Goal: Browse casually: Explore the website without a specific task or goal

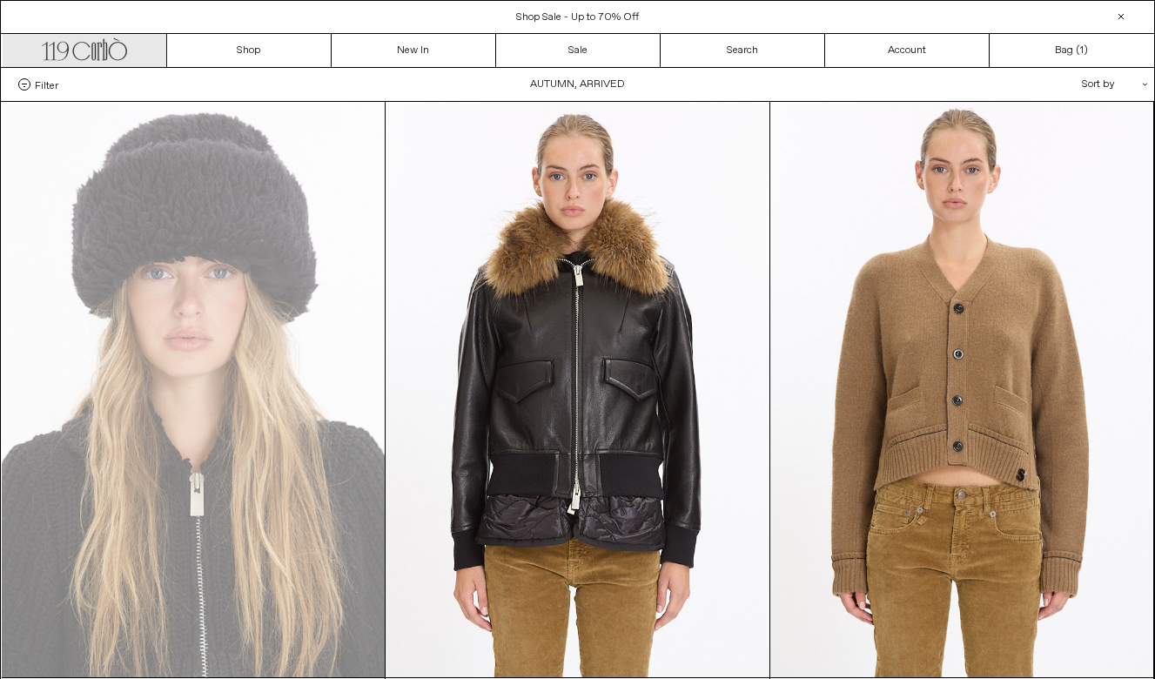
click at [99, 50] on icon ".cls-1, .cls-2 { fill: #231f20; stroke: #231f20; stroke-miterlimit: 10; stroke-…" at bounding box center [84, 47] width 85 height 25
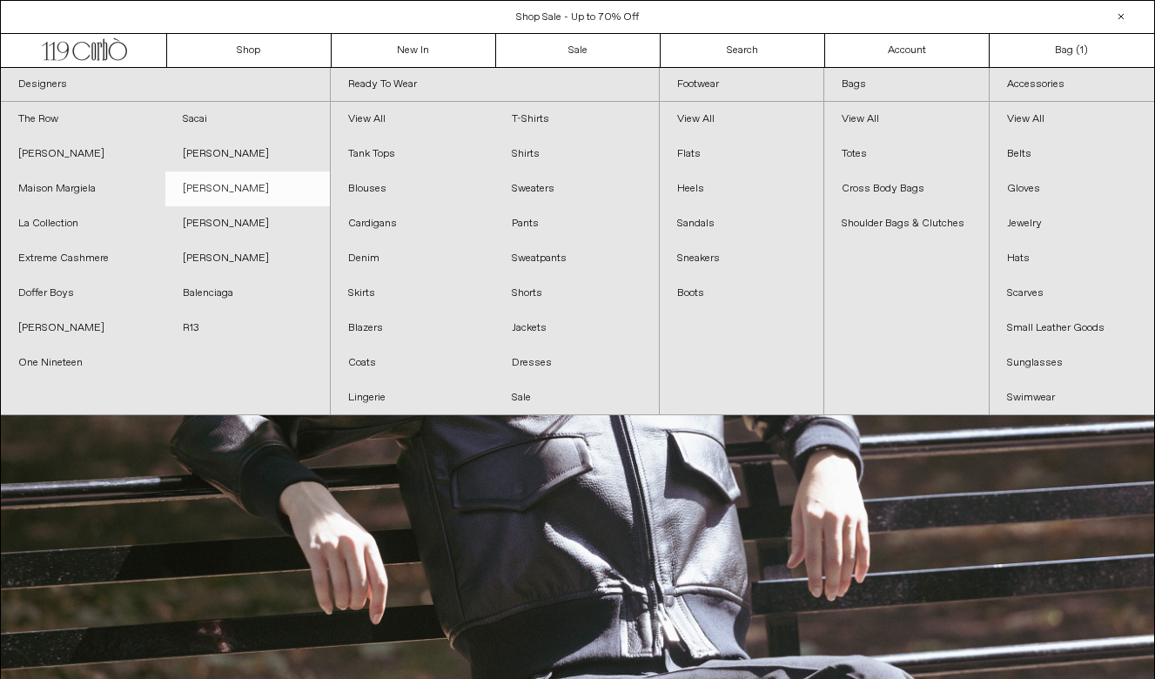
click at [208, 178] on link "[PERSON_NAME]" at bounding box center [247, 188] width 164 height 35
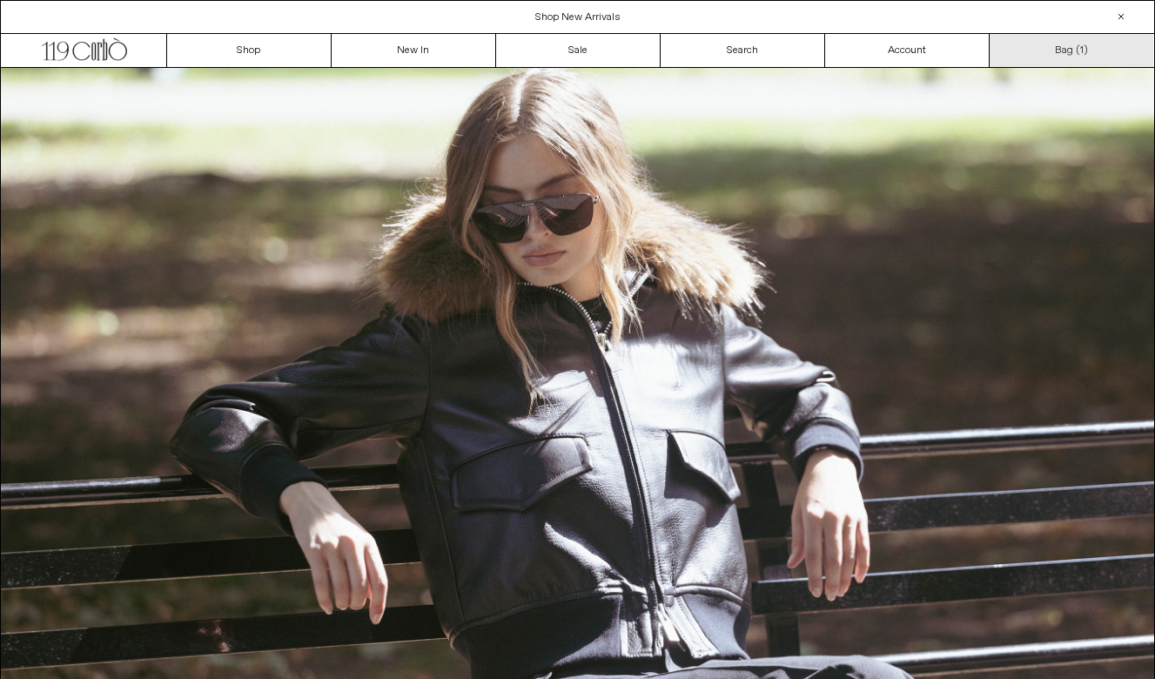
click at [1074, 46] on link "Bag ( 1 )" at bounding box center [1071, 50] width 164 height 33
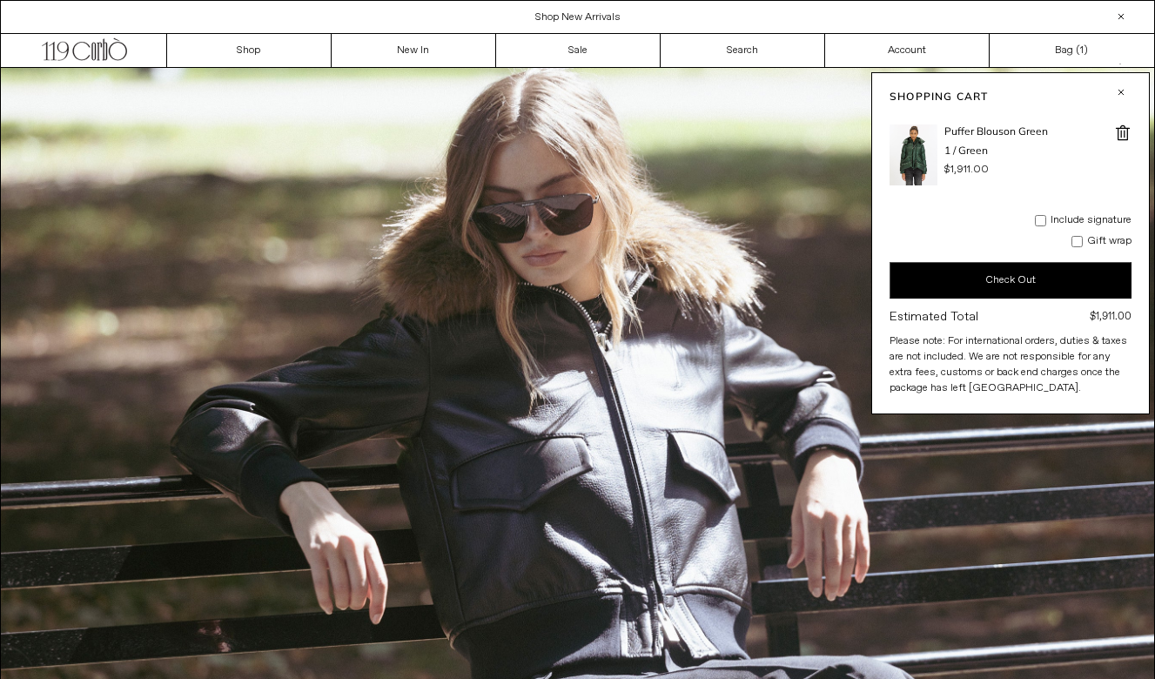
click at [1122, 91] on button "button" at bounding box center [1120, 92] width 21 height 21
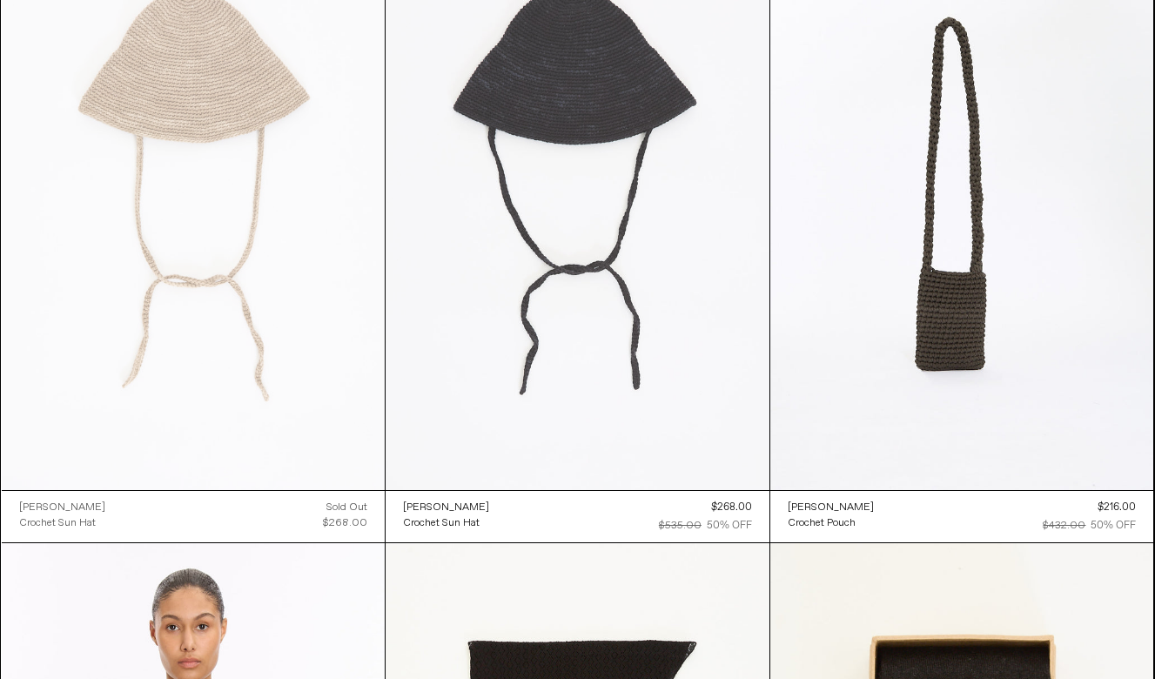
scroll to position [3952, 0]
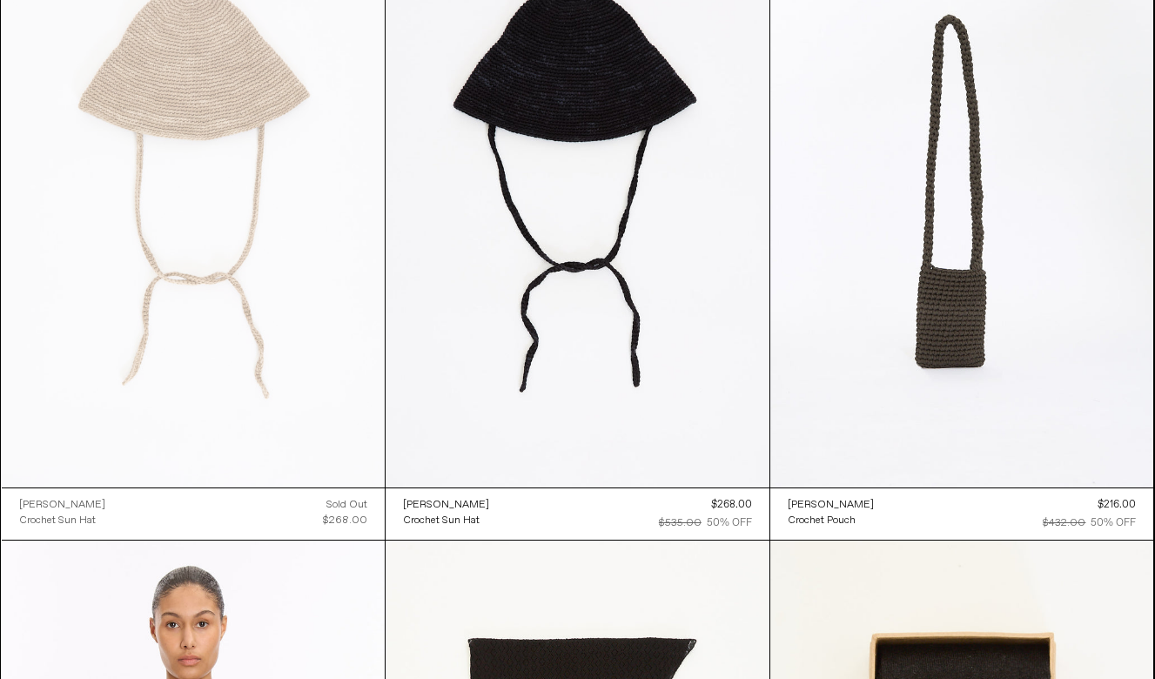
drag, startPoint x: 709, startPoint y: 505, endPoint x: 763, endPoint y: 501, distance: 54.1
click at [763, 501] on div "Lauren Manoogian Crochet Sun Hat Regular price $268.00 $535.00 50% OFF Sold out…" at bounding box center [578, 513] width 384 height 52
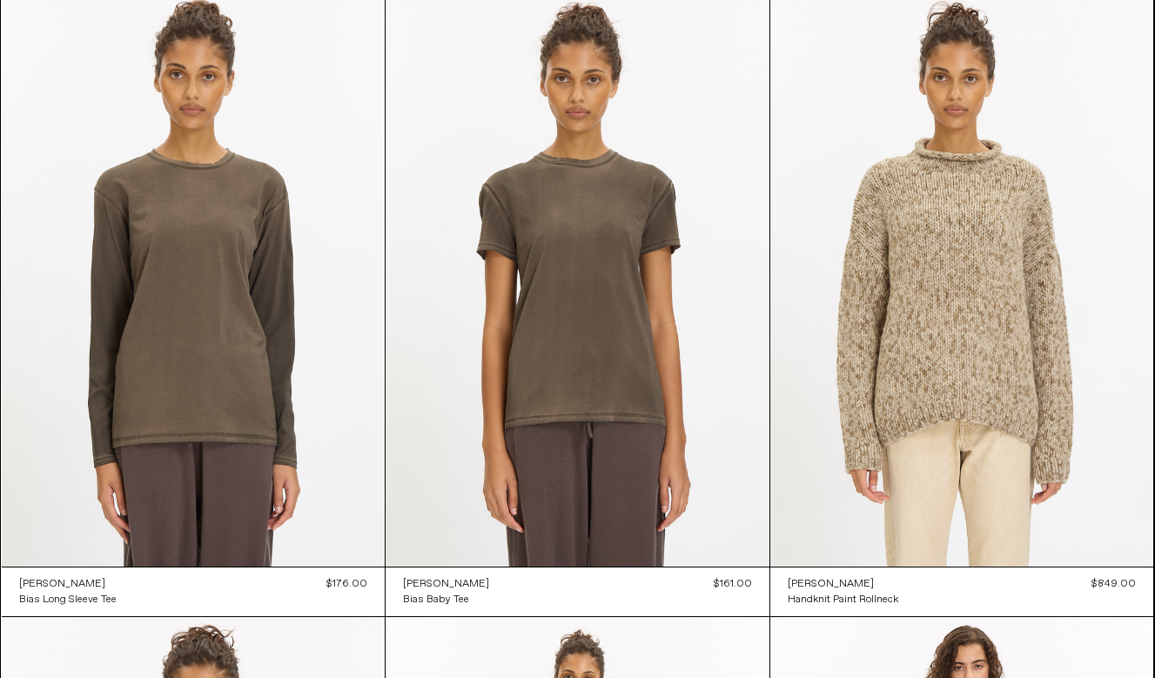
scroll to position [0, 0]
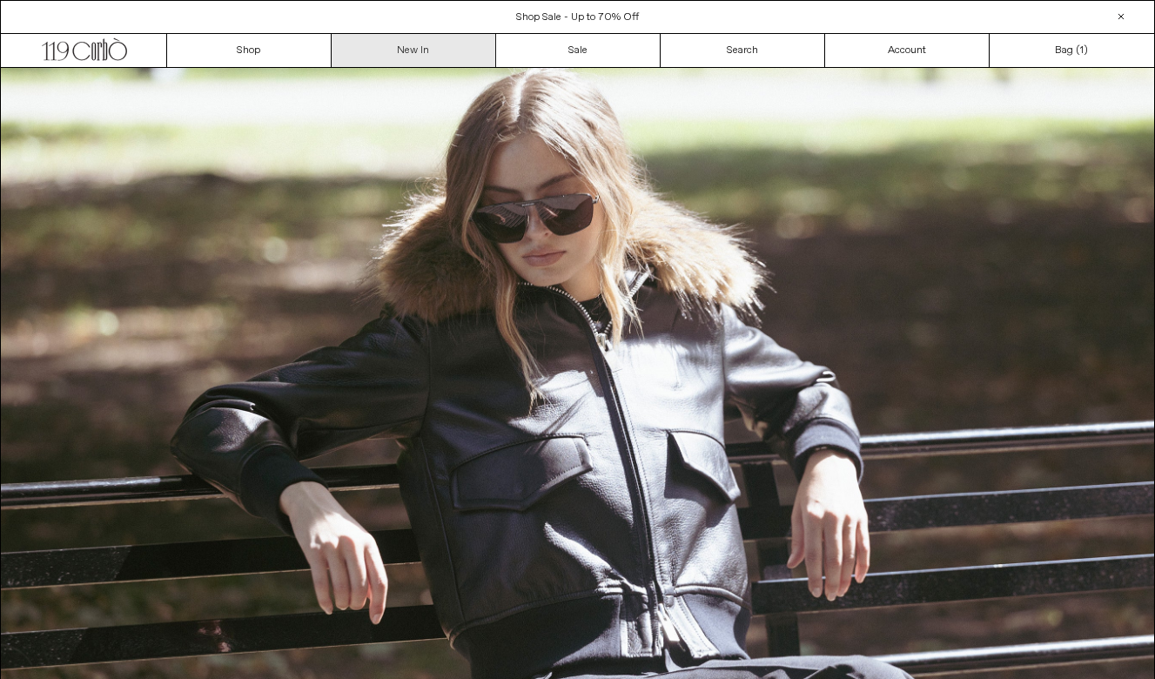
click at [433, 57] on link "New In" at bounding box center [414, 50] width 164 height 33
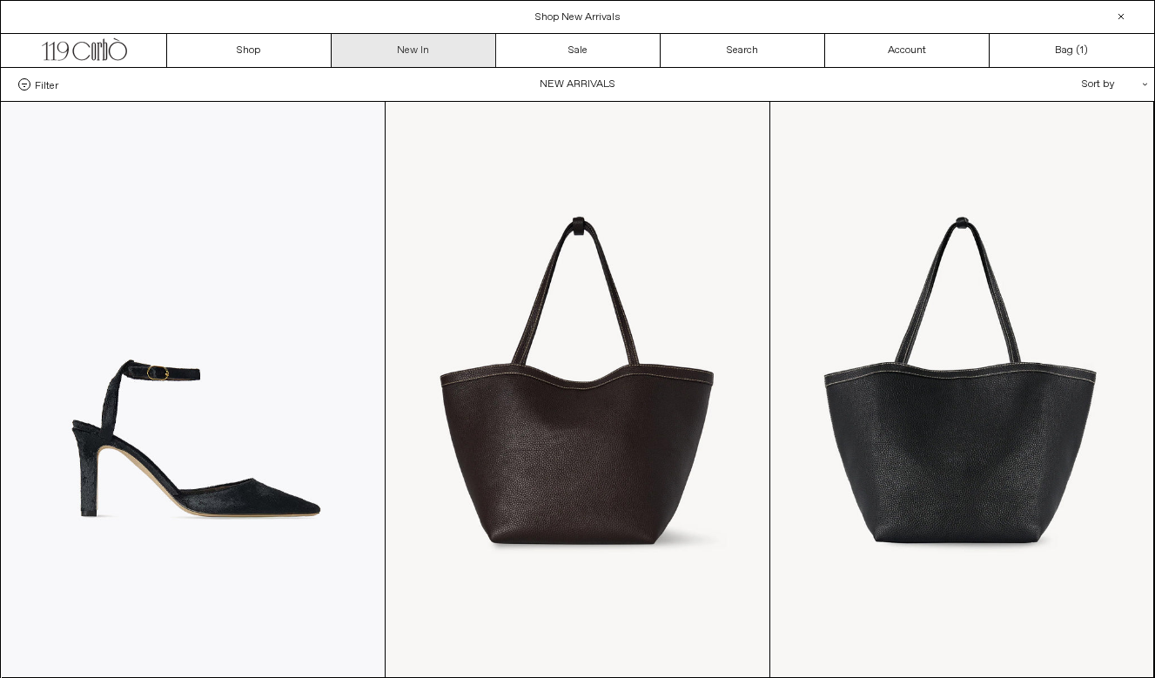
click at [426, 62] on link "New In" at bounding box center [414, 50] width 164 height 33
